Goal: Find specific page/section: Find specific page/section

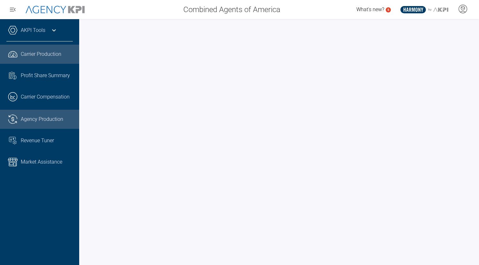
click at [42, 117] on span "Agency Production" at bounding box center [42, 120] width 42 height 8
click at [38, 121] on span "Agency Production" at bounding box center [42, 120] width 42 height 8
click at [51, 63] on link ".cls-1{fill:none;stroke:#221f20;stroke-linecap:round;stroke-linejoin:round;stro…" at bounding box center [39, 54] width 79 height 19
